Goal: Navigation & Orientation: Find specific page/section

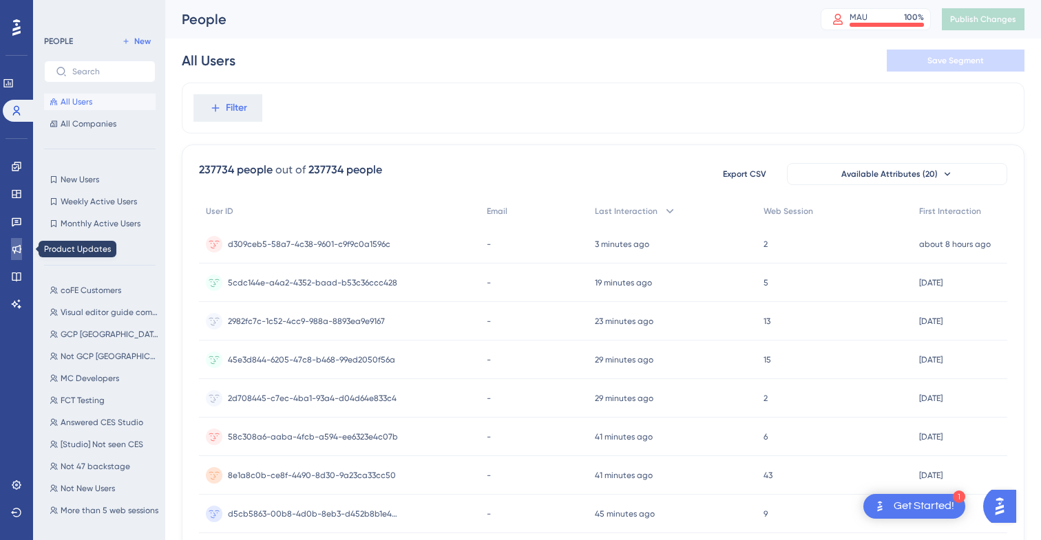
click at [15, 247] on icon at bounding box center [16, 249] width 9 height 9
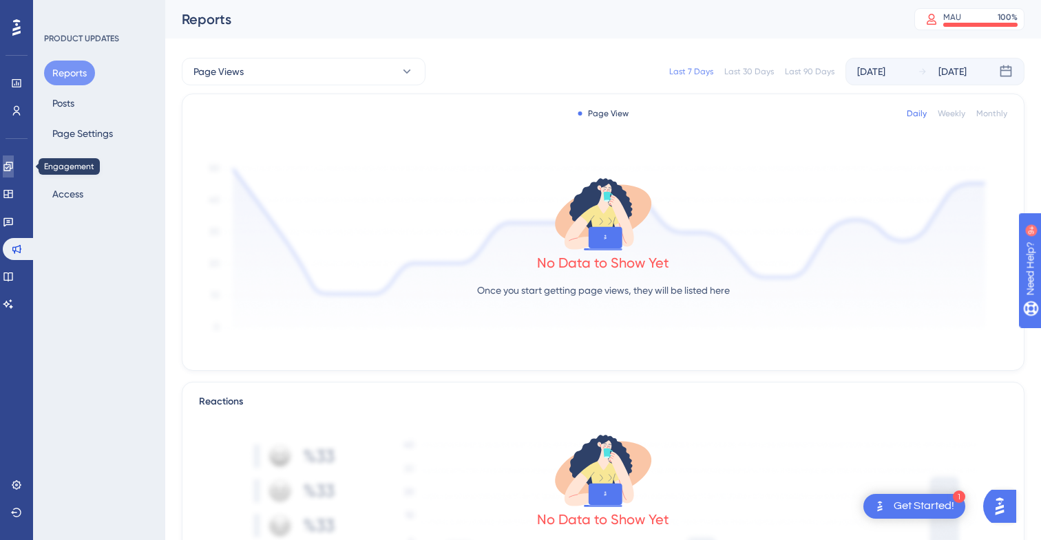
click at [14, 169] on icon at bounding box center [8, 166] width 11 height 11
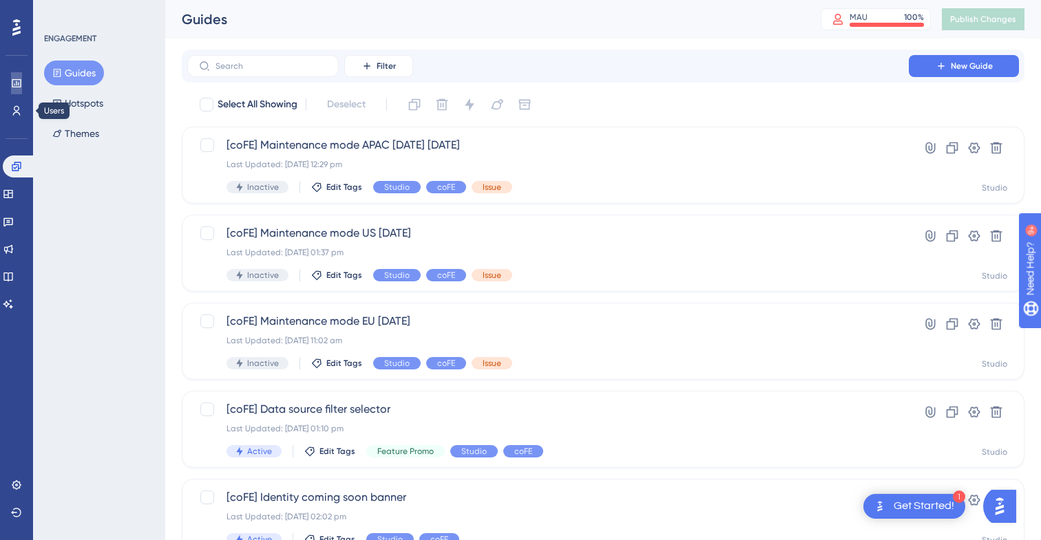
click at [17, 85] on icon at bounding box center [16, 83] width 11 height 11
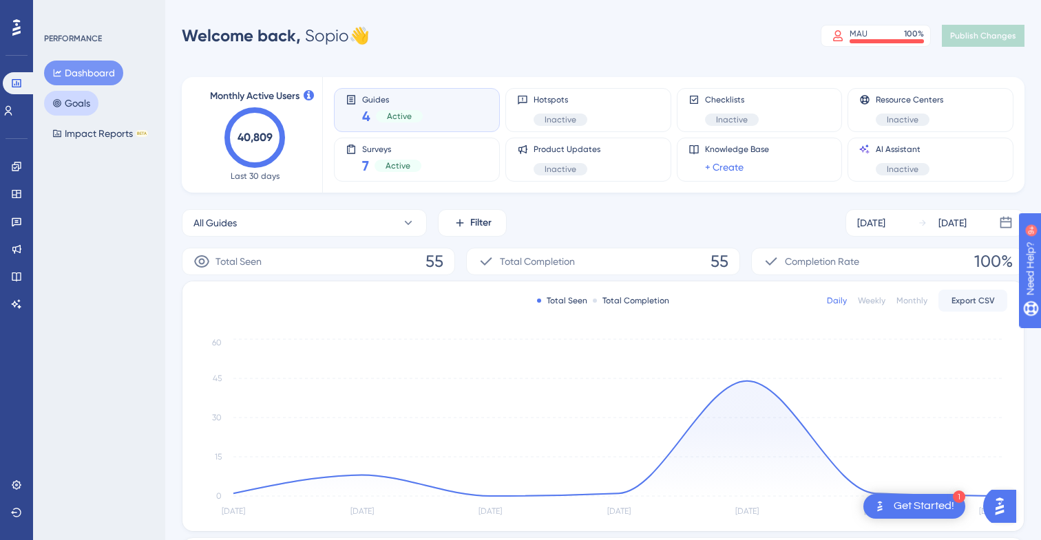
click at [74, 98] on button "Goals" at bounding box center [71, 103] width 54 height 25
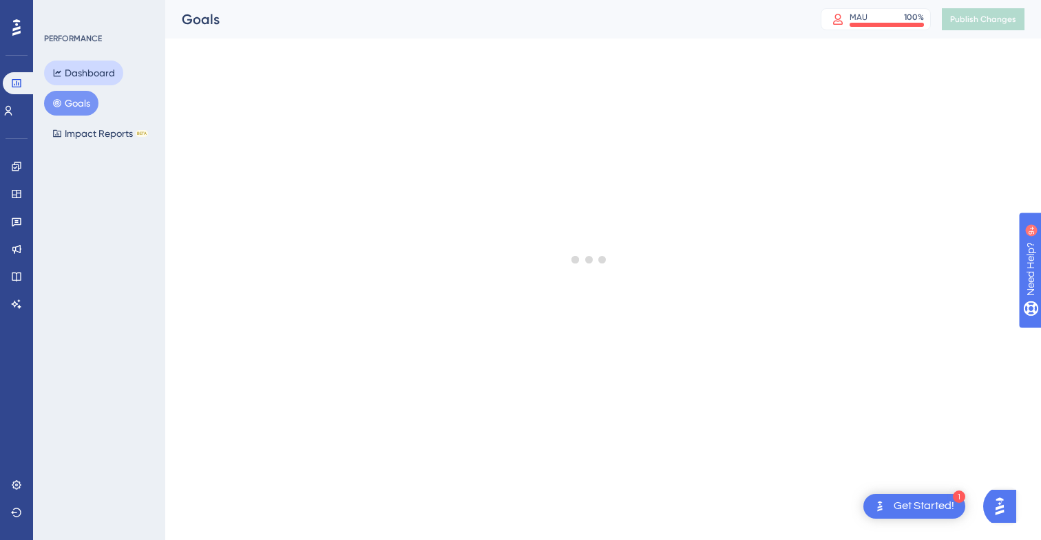
click at [78, 77] on button "Dashboard" at bounding box center [83, 73] width 79 height 25
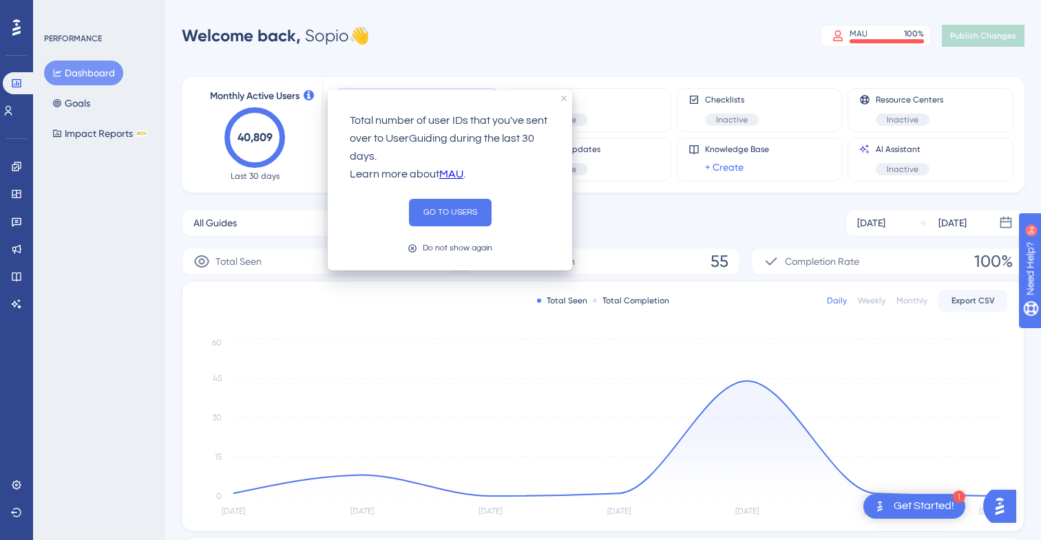
drag, startPoint x: 346, startPoint y: 114, endPoint x: 392, endPoint y: 153, distance: 60.6
click at [392, 153] on div "Total number of user IDs that you've sent over to UserGuiding during the last 3…" at bounding box center [450, 148] width 222 height 94
